Goal: Task Accomplishment & Management: Manage account settings

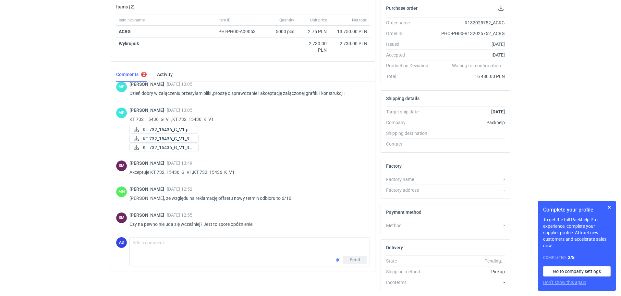
scroll to position [89, 0]
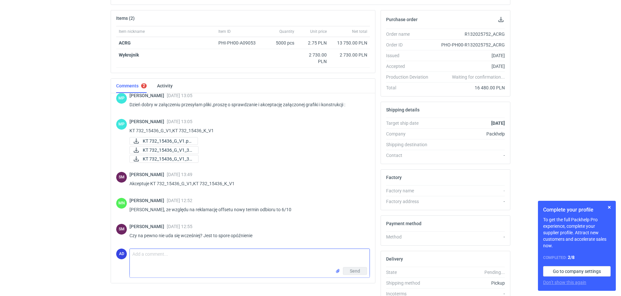
click at [144, 255] on textarea "Comment message" at bounding box center [250, 258] width 240 height 18
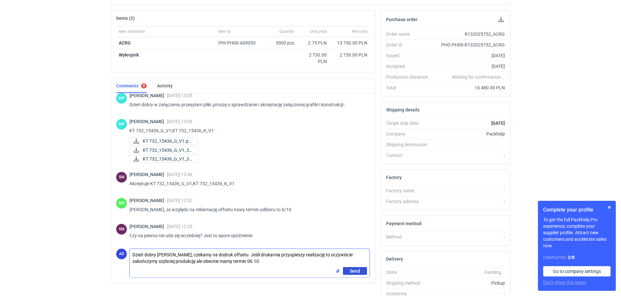
type textarea "Dzień dobry Panie Sebastianie, czekamy na dodruk offsetu. Jeśli drukarnia przys…"
click at [358, 271] on span "Send" at bounding box center [355, 270] width 10 height 5
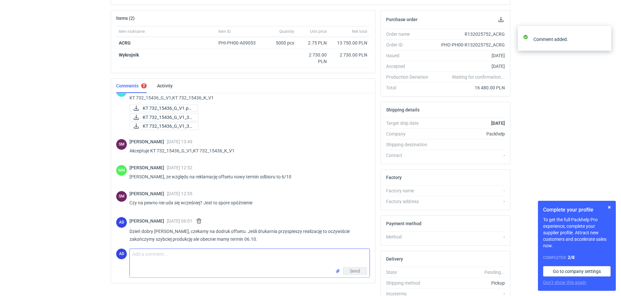
scroll to position [67, 0]
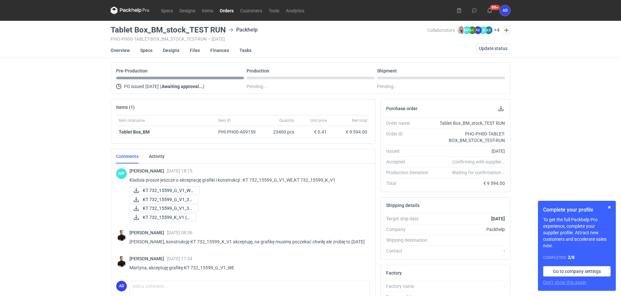
click at [223, 10] on link "Orders" at bounding box center [226, 10] width 20 height 8
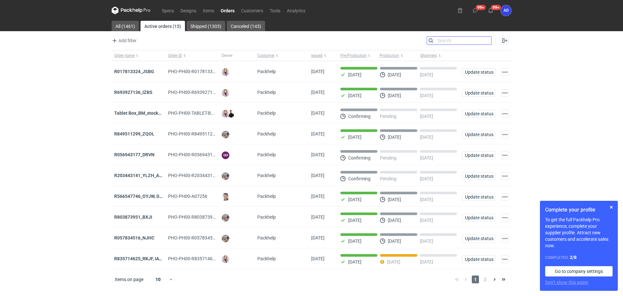
click at [487, 41] on input "Search" at bounding box center [459, 41] width 64 height 8
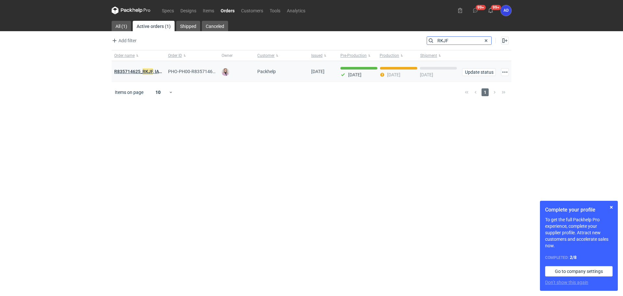
type input "RKJF"
click at [144, 70] on em "RKJF" at bounding box center [147, 71] width 10 height 7
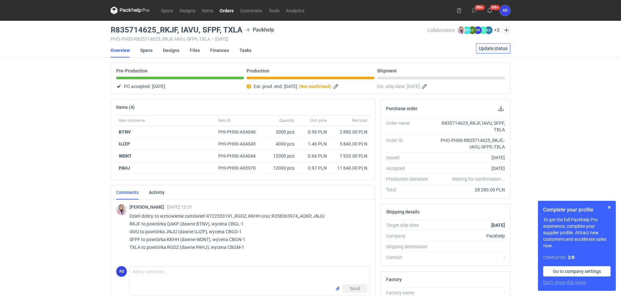
click at [480, 50] on span "Update status" at bounding box center [493, 48] width 29 height 5
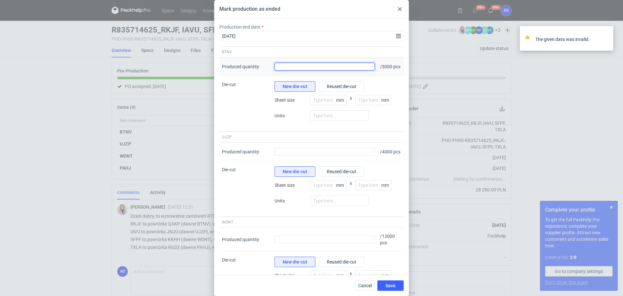
click at [339, 69] on input "Produced quantity" at bounding box center [325, 67] width 100 height 8
type input "3150"
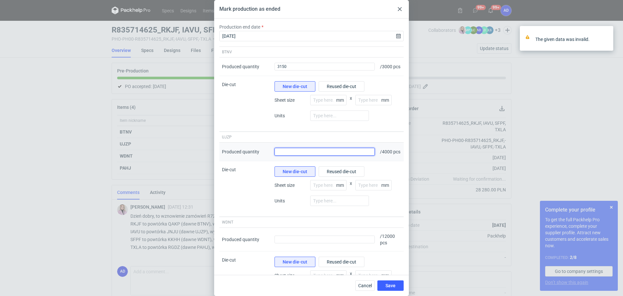
click at [340, 155] on input "Produced quantity" at bounding box center [325, 152] width 100 height 8
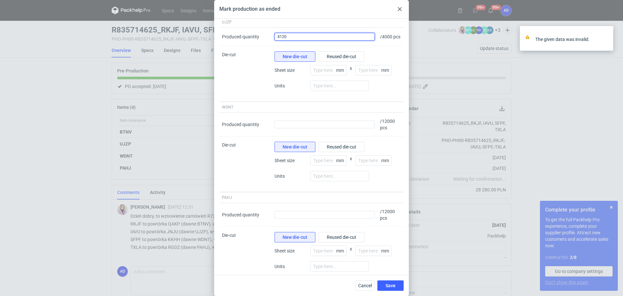
scroll to position [130, 0]
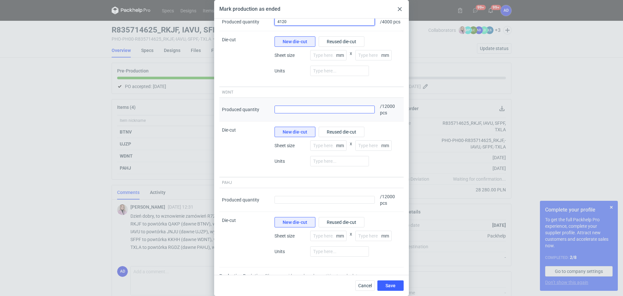
type input "4120"
click at [310, 113] on input "Produced quantity" at bounding box center [325, 109] width 100 height 8
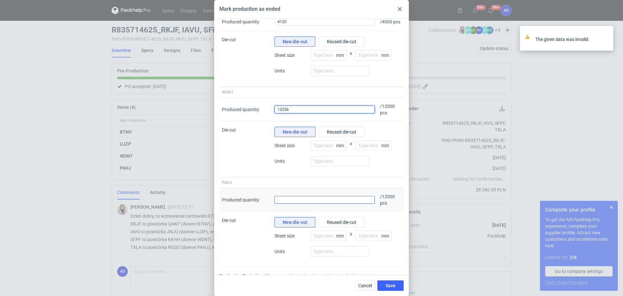
type input "12256"
click at [327, 203] on input "Produced quantity" at bounding box center [325, 200] width 100 height 8
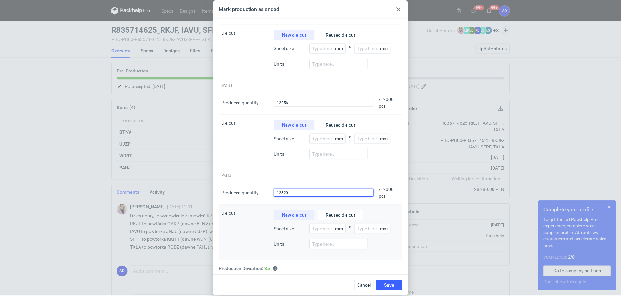
scroll to position [147, 0]
type input "12320"
click at [390, 286] on span "Save" at bounding box center [390, 285] width 10 height 5
